Goal: Find specific page/section: Find specific page/section

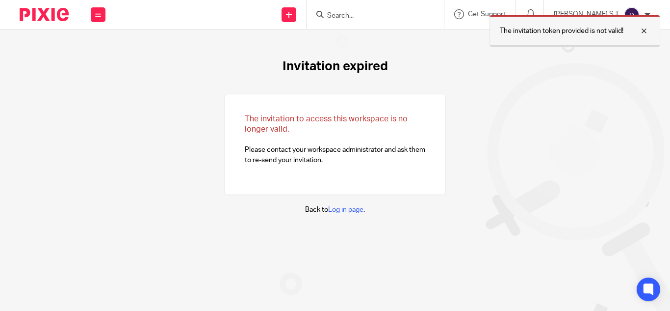
click at [645, 31] on div at bounding box center [637, 31] width 26 height 12
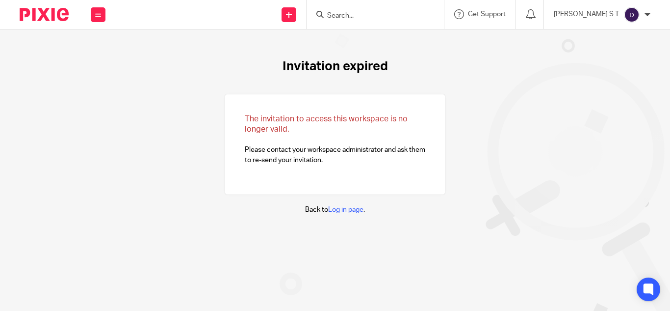
click at [370, 8] on form at bounding box center [378, 14] width 105 height 12
click at [373, 13] on input "Search" at bounding box center [370, 16] width 88 height 9
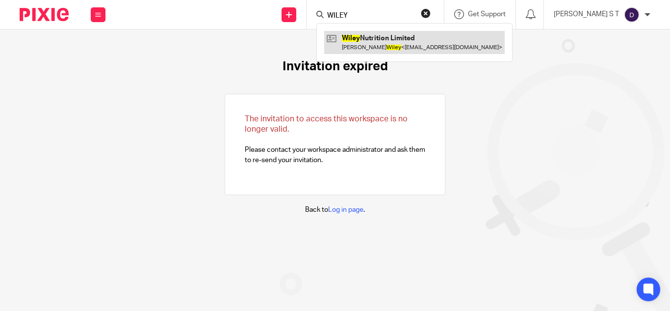
type input "WILEY"
click at [391, 44] on link at bounding box center [414, 42] width 181 height 23
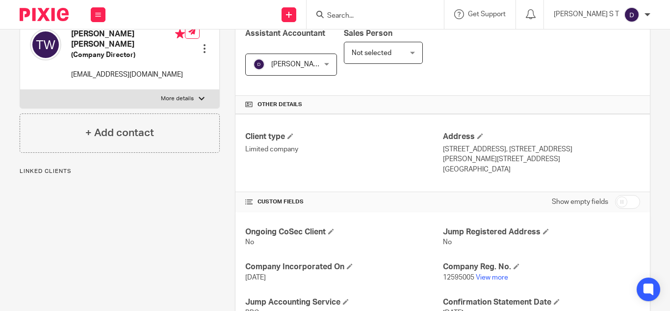
scroll to position [352, 0]
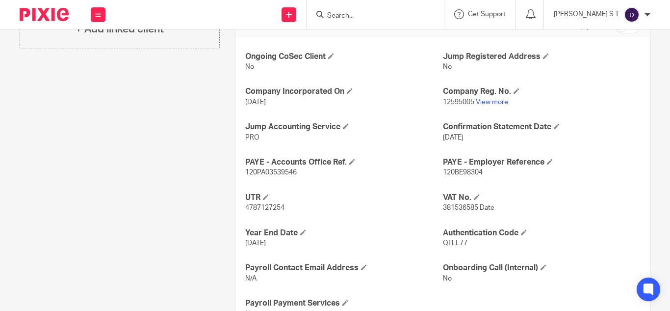
click at [371, 8] on form at bounding box center [378, 14] width 105 height 12
click at [371, 13] on input "Search" at bounding box center [370, 16] width 88 height 9
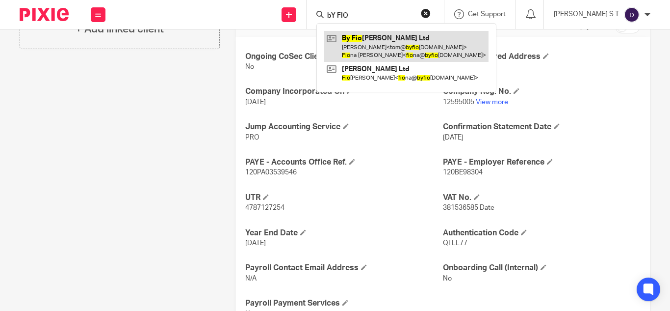
type input "bY FIO"
click at [421, 34] on link at bounding box center [406, 46] width 164 height 30
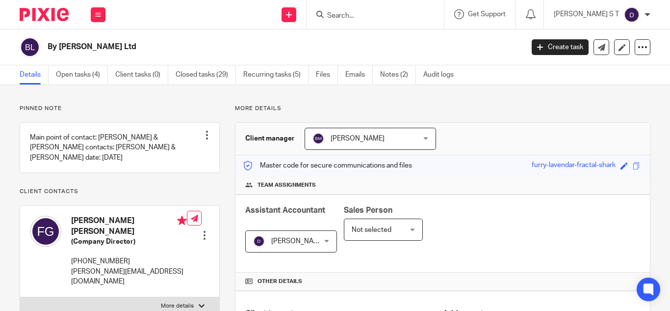
scroll to position [394, 0]
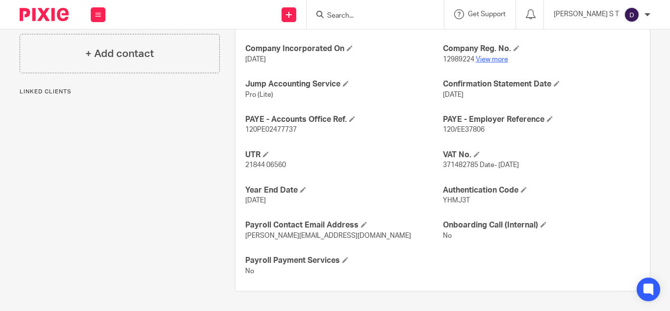
click at [486, 61] on link "View more" at bounding box center [492, 59] width 32 height 7
